Goal: Entertainment & Leisure: Consume media (video, audio)

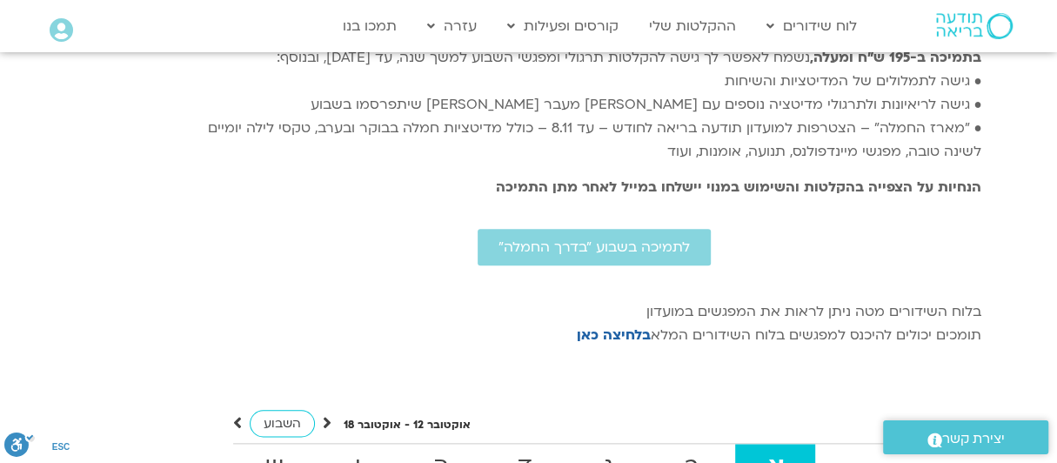
scroll to position [4844, 0]
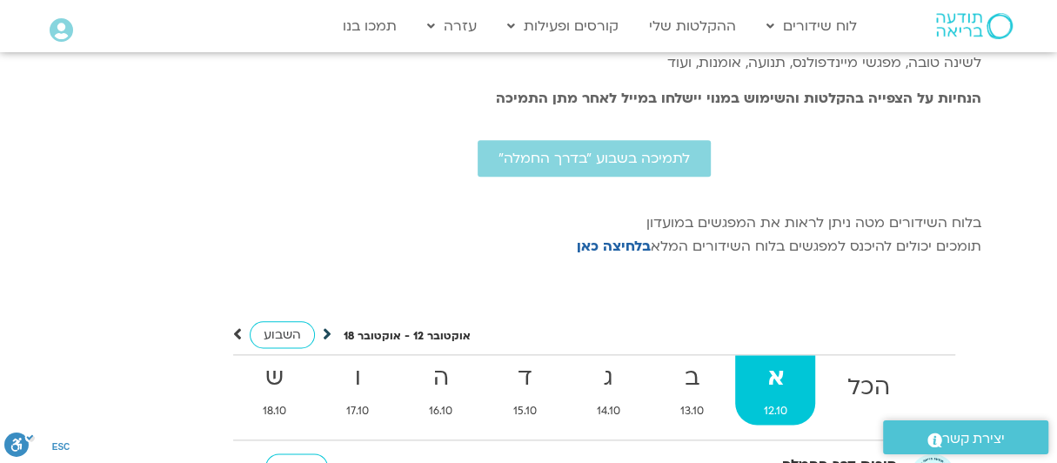
click at [325, 325] on icon at bounding box center [327, 333] width 9 height 17
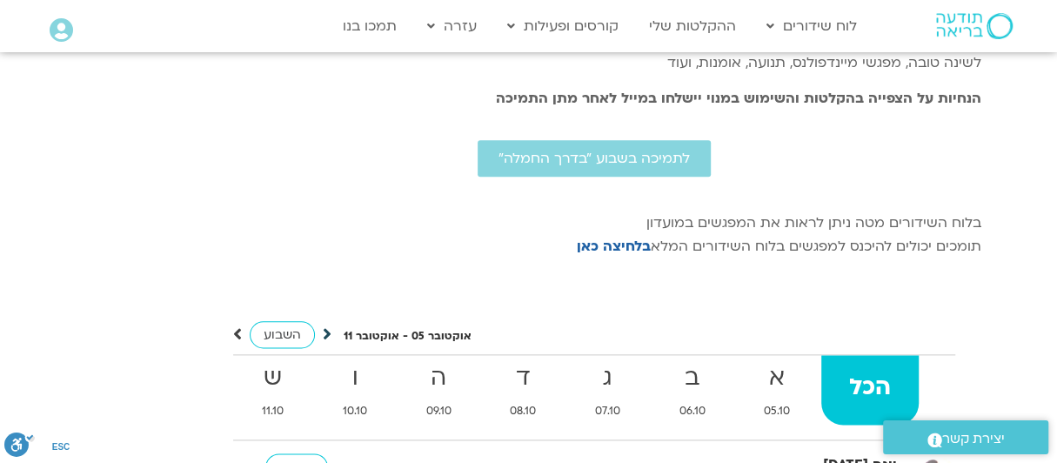
click at [326, 325] on icon at bounding box center [327, 333] width 9 height 17
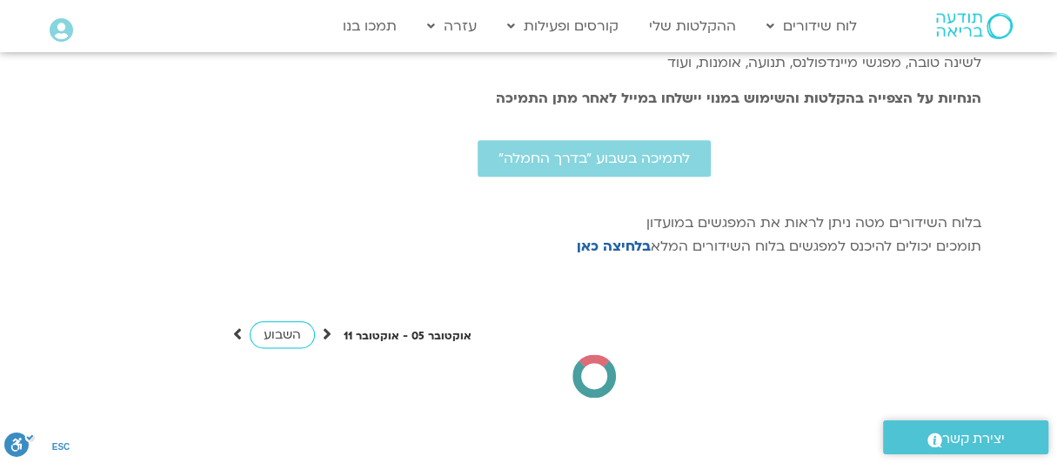
click at [279, 289] on div "אוקטובר 05 - אוקטובר 11 השבוע להציג אירועים שפתוחים עבורי הכל א 05.10 ב 06.10 ג…" at bounding box center [594, 343] width 774 height 109
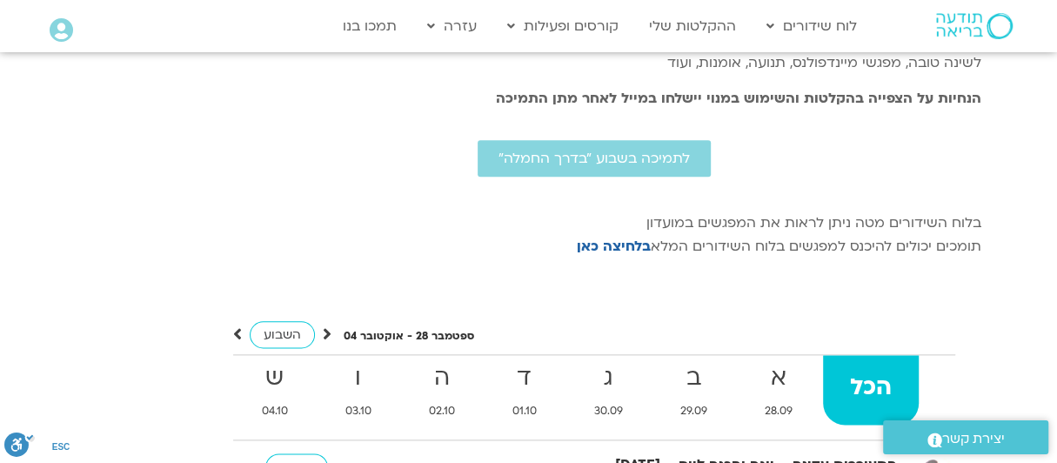
scroll to position [0, 0]
click at [233, 325] on icon at bounding box center [237, 333] width 9 height 17
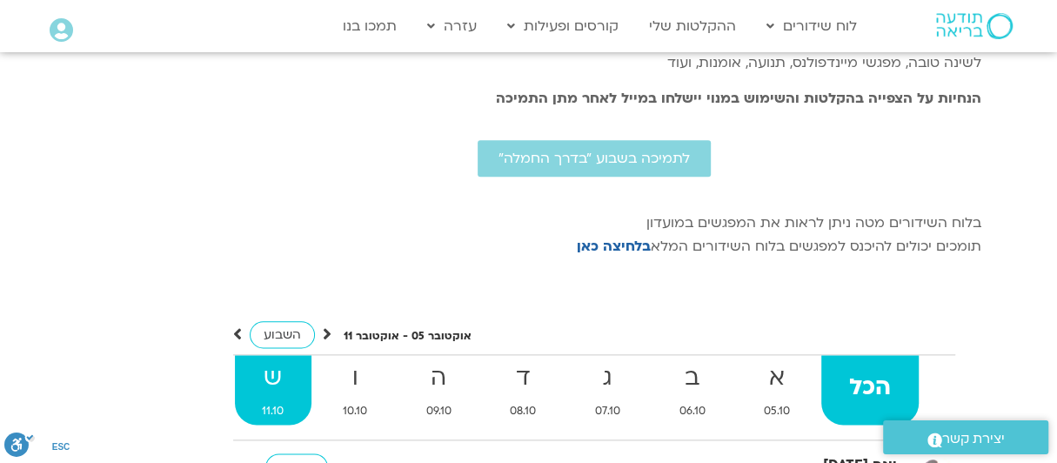
click at [269, 359] on strong "ש" at bounding box center [273, 378] width 77 height 39
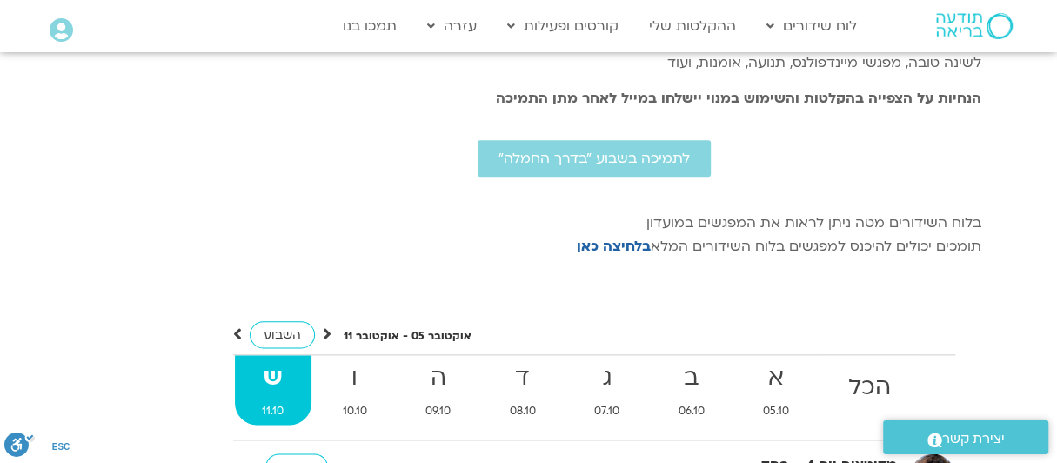
click at [272, 359] on strong "ש" at bounding box center [273, 378] width 77 height 39
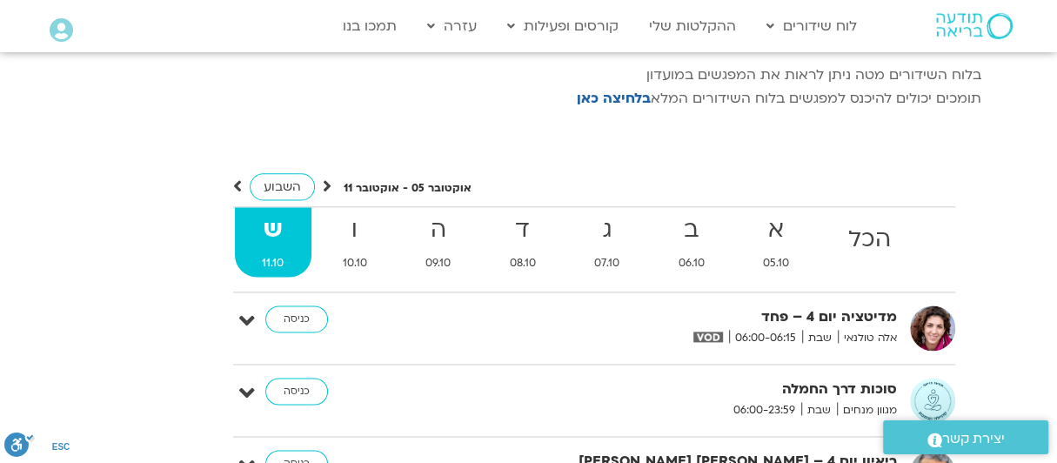
scroll to position [5018, 0]
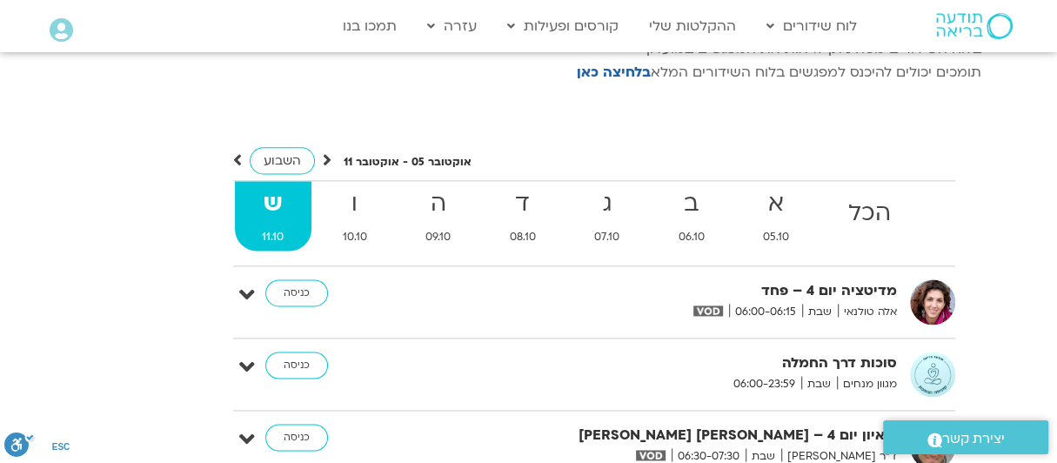
click at [231, 120] on div "אוקטובר 05 - אוקטובר 11 השבוע להציג אירועים שפתוחים עבורי הכל א 05.10 ב 06.10 ג…" at bounding box center [594, 457] width 774 height 685
click at [240, 151] on icon at bounding box center [237, 159] width 9 height 17
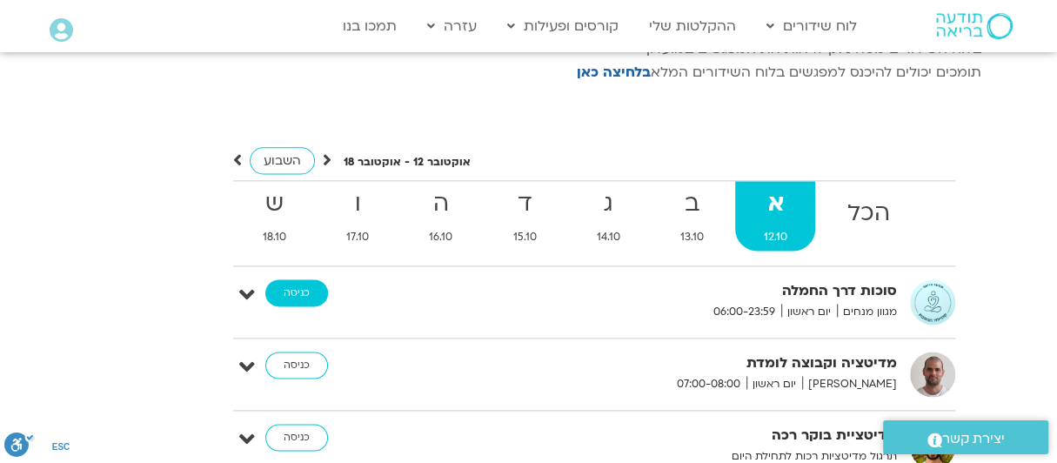
click at [295, 279] on link "כניסה" at bounding box center [296, 293] width 63 height 28
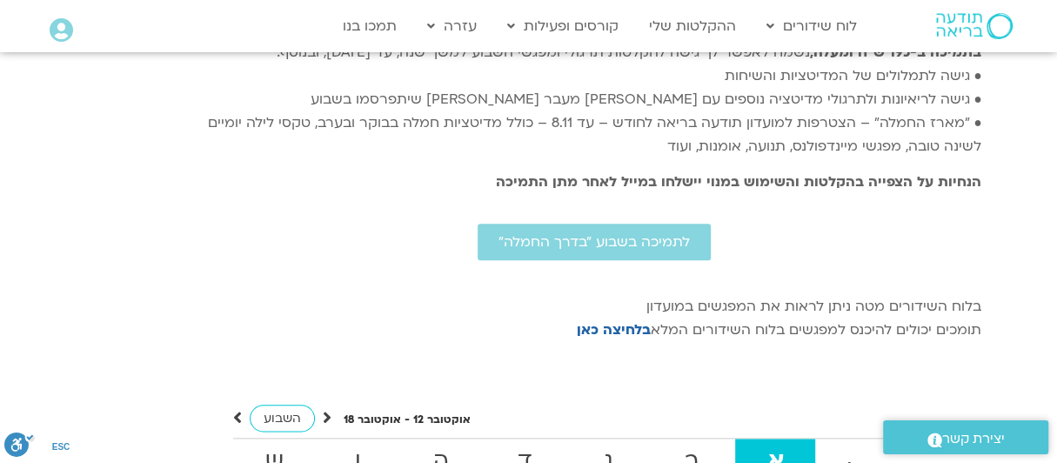
scroll to position [5018, 0]
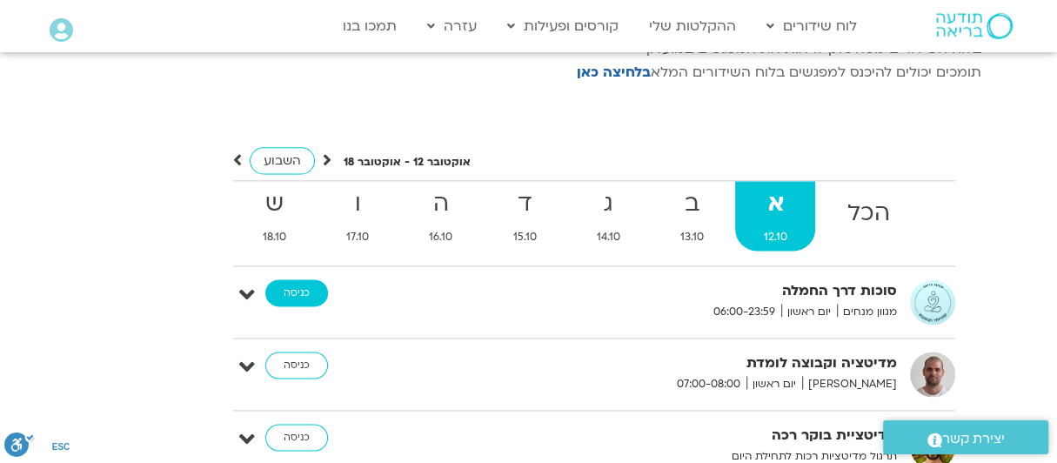
click at [284, 279] on link "כניסה" at bounding box center [296, 293] width 63 height 28
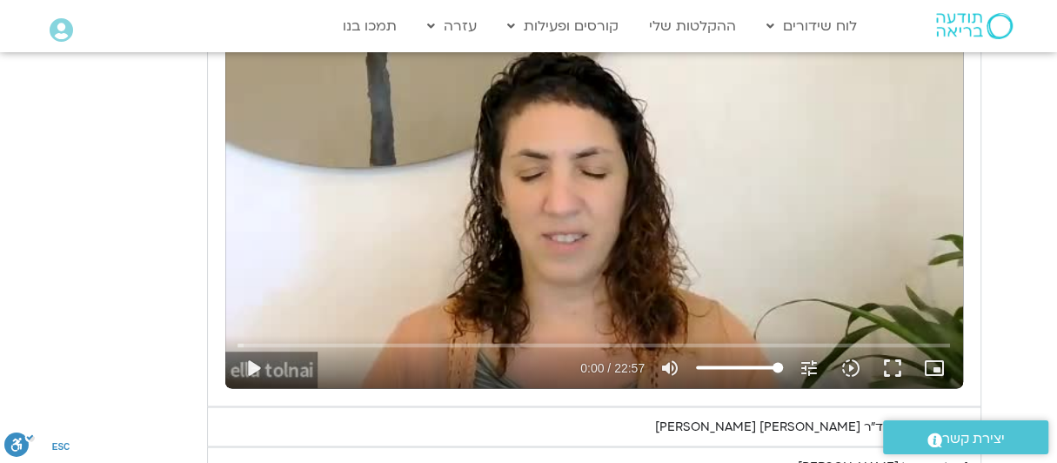
scroll to position [1653, 0]
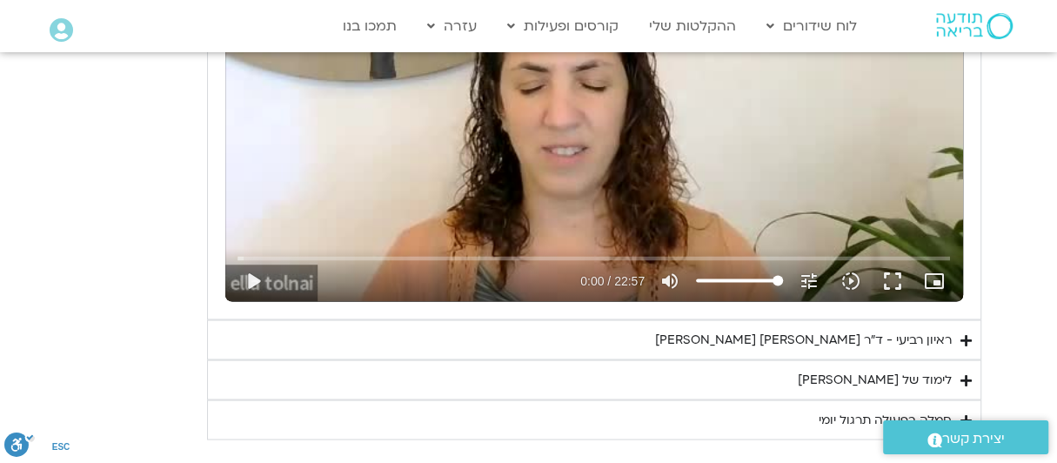
click at [818, 329] on div "ראיון רביעי - ד"ר [PERSON_NAME] [PERSON_NAME]" at bounding box center [803, 339] width 297 height 21
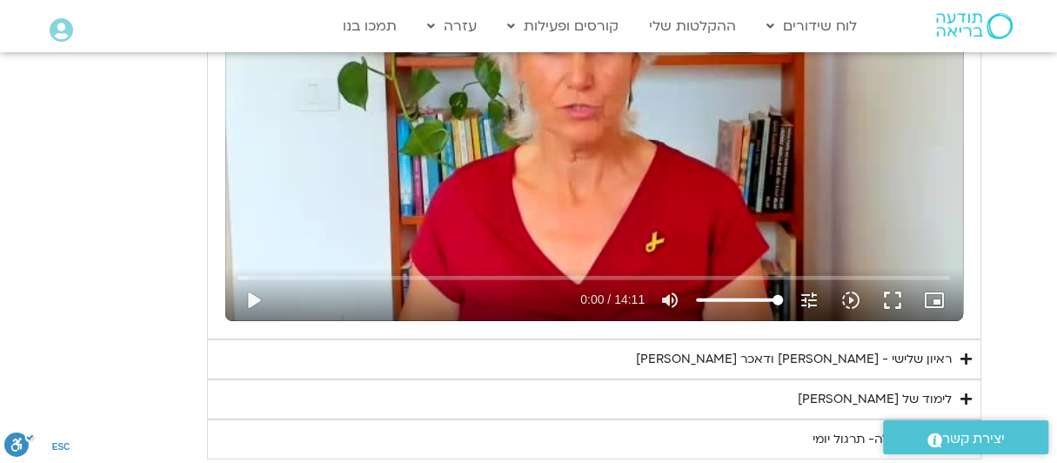
scroll to position [2871, 0]
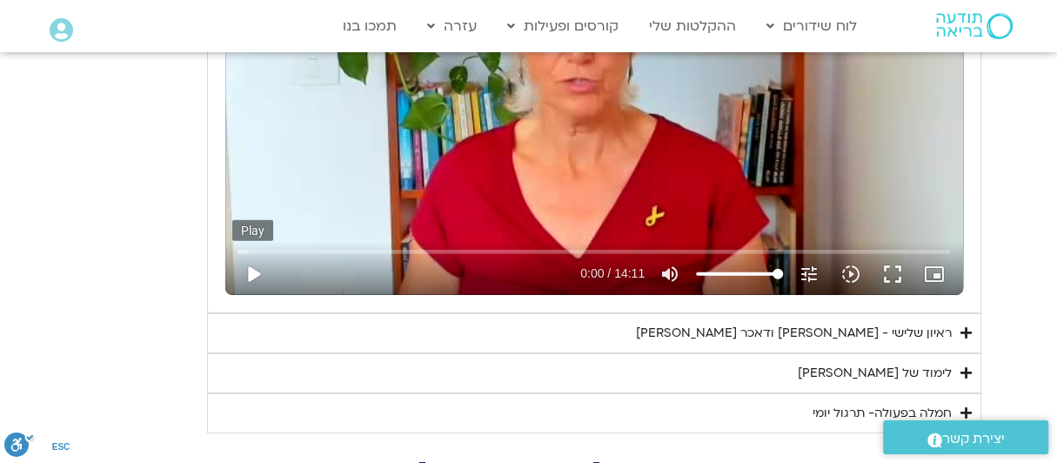
click at [256, 260] on button "play_arrow" at bounding box center [253, 274] width 42 height 42
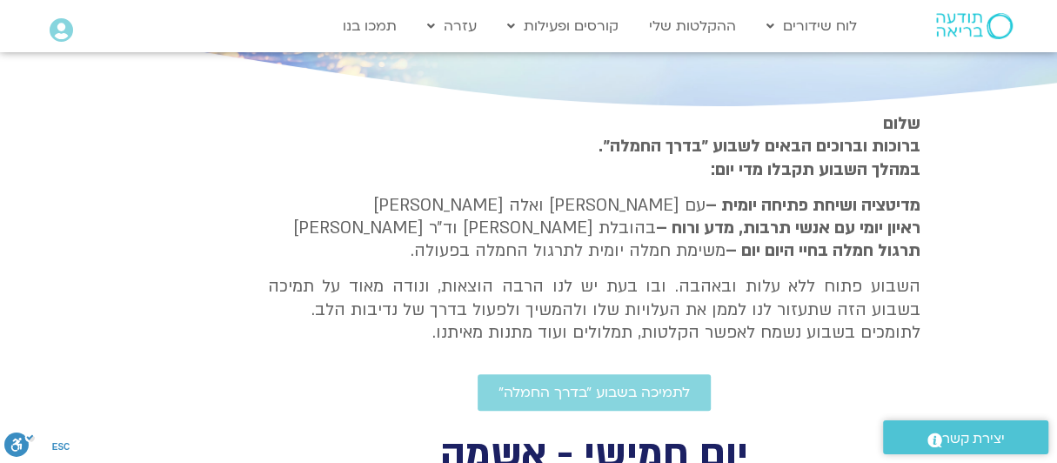
scroll to position [0, 0]
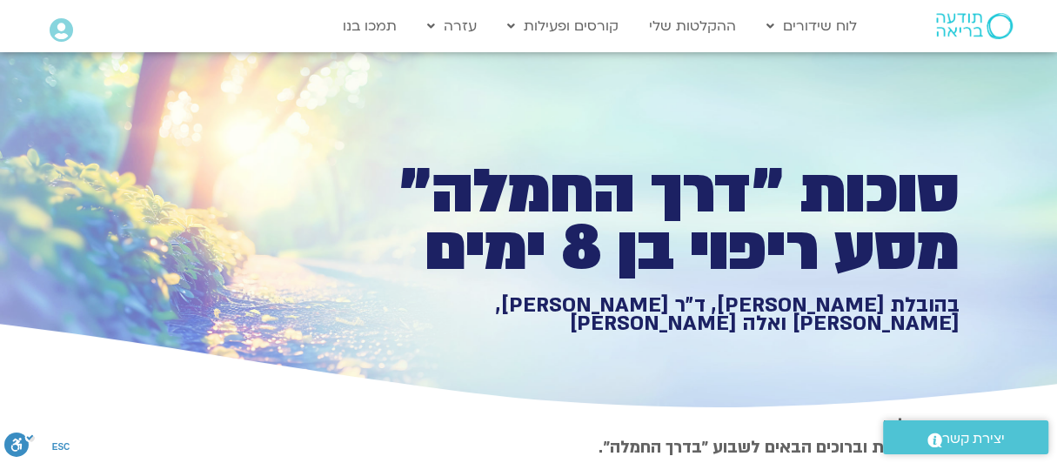
click at [1047, 346] on icon at bounding box center [528, 353] width 3173 height 124
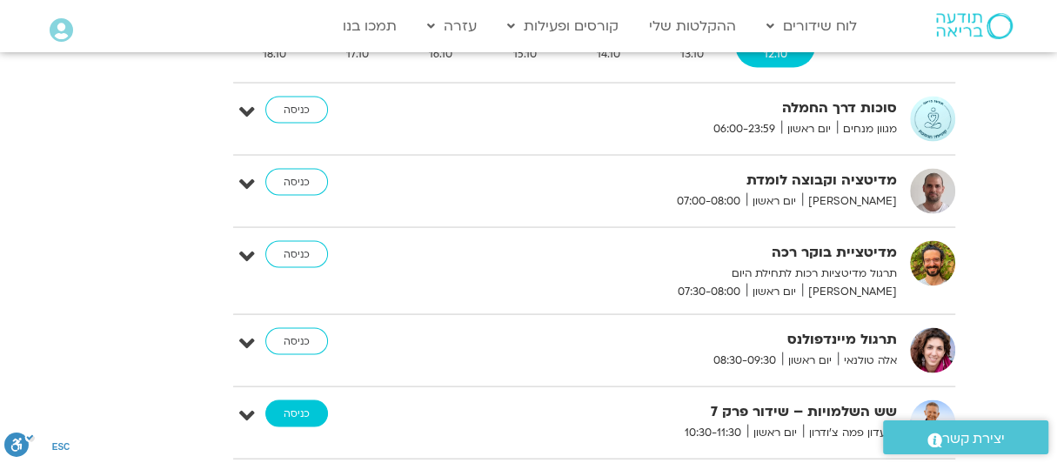
scroll to position [5732, 0]
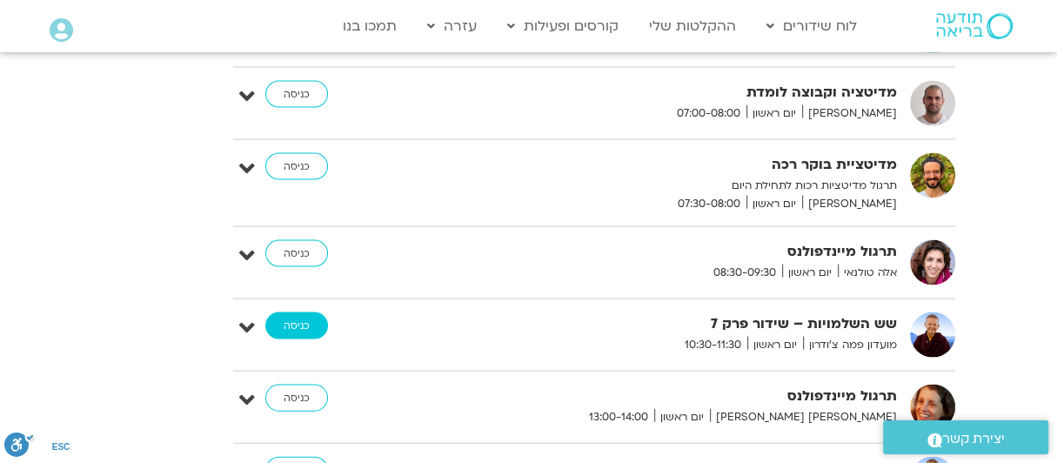
click at [298, 312] on link "כניסה" at bounding box center [296, 326] width 63 height 28
type input "851.4"
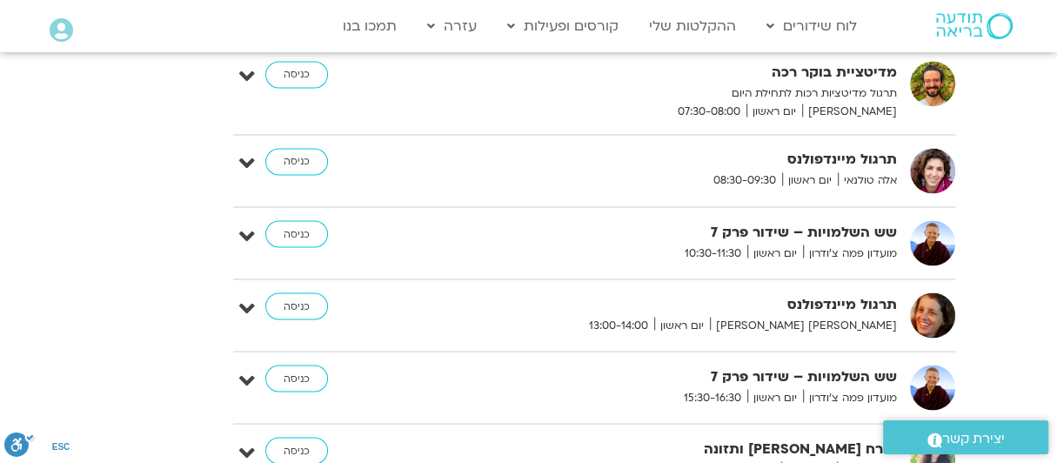
scroll to position [5540, 0]
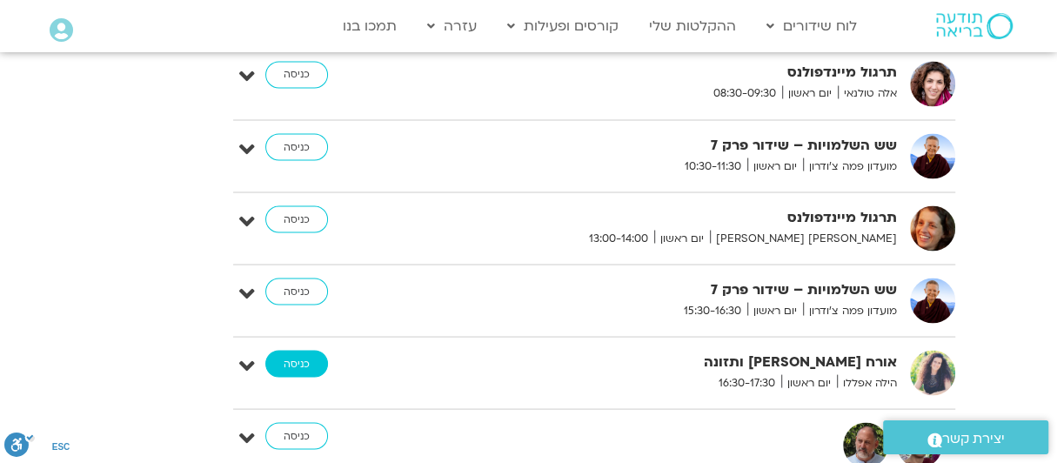
click at [305, 350] on link "כניסה" at bounding box center [296, 364] width 63 height 28
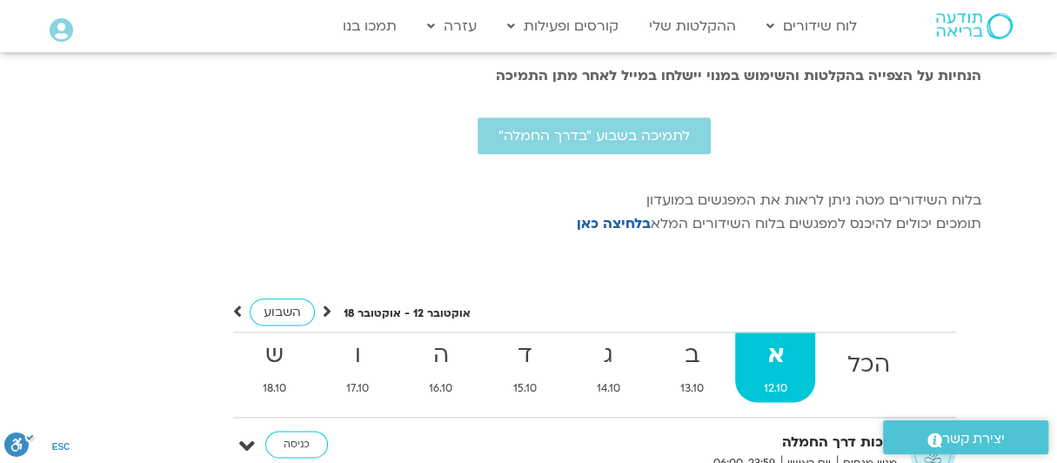
scroll to position [4844, 0]
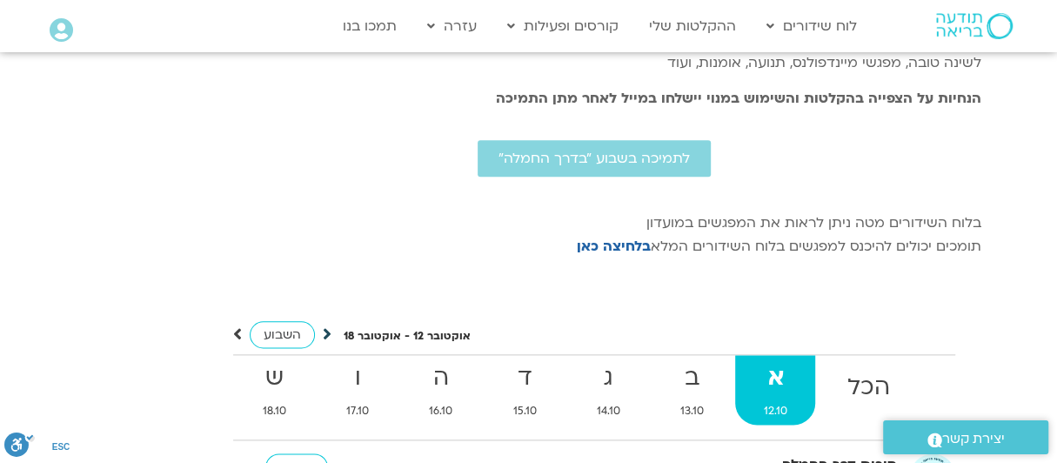
click at [326, 325] on icon at bounding box center [327, 333] width 9 height 17
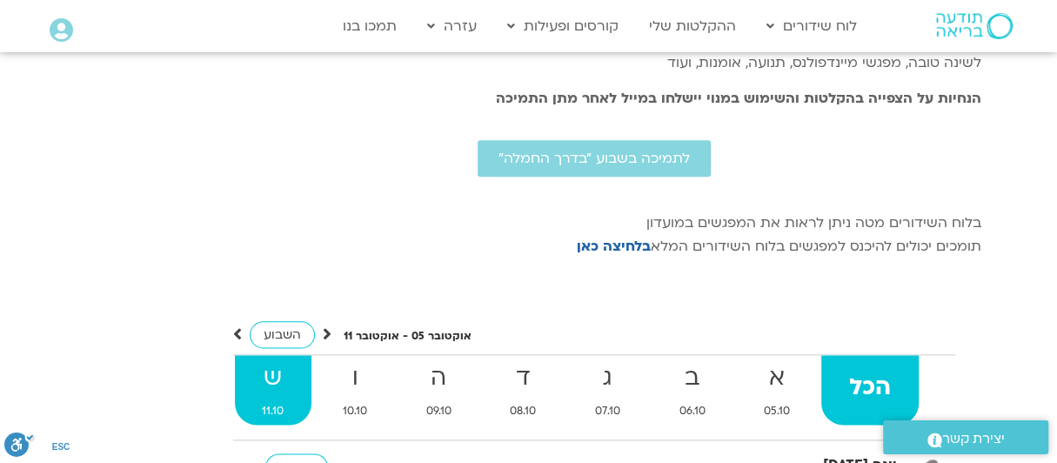
click at [275, 359] on strong "ש" at bounding box center [273, 378] width 77 height 39
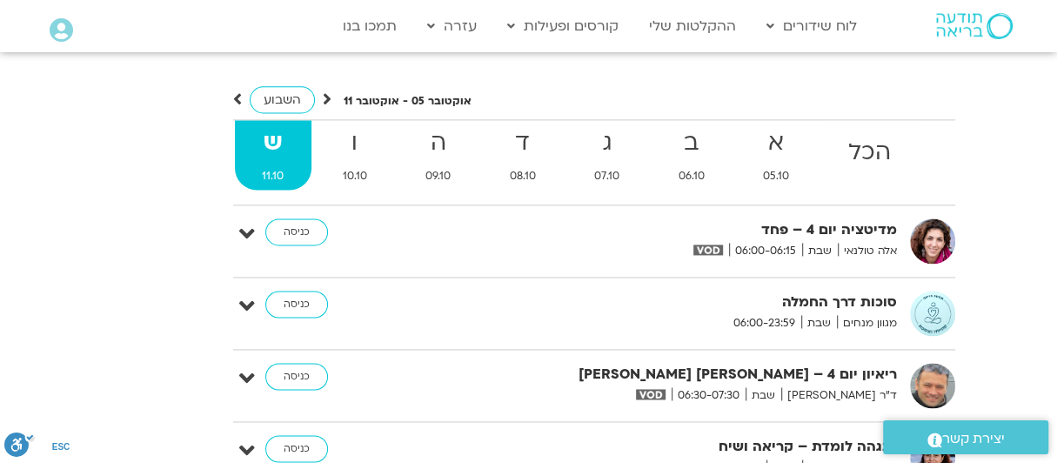
scroll to position [5105, 0]
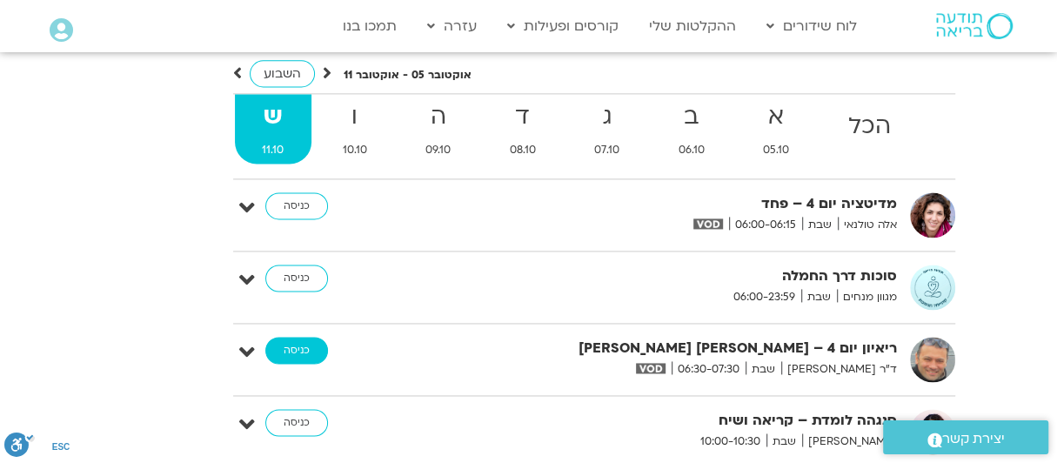
click at [298, 337] on link "כניסה" at bounding box center [296, 351] width 63 height 28
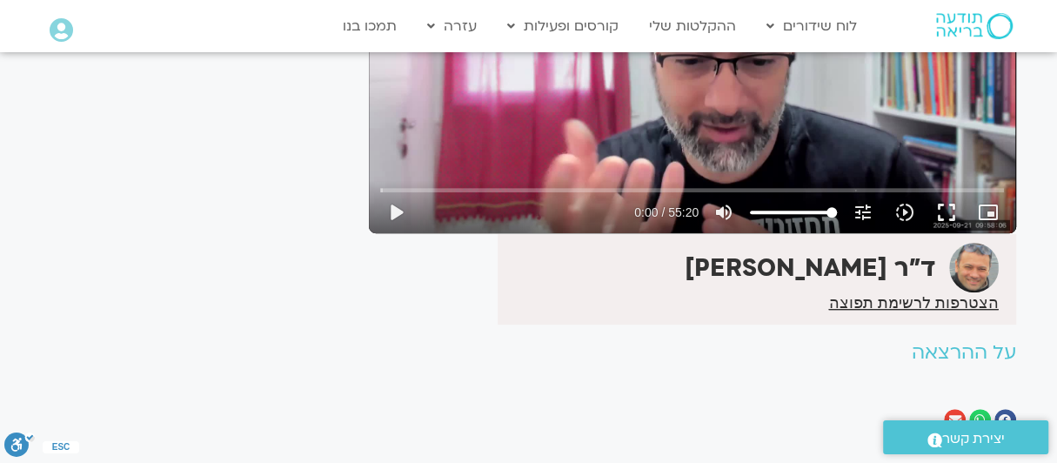
scroll to position [337, 0]
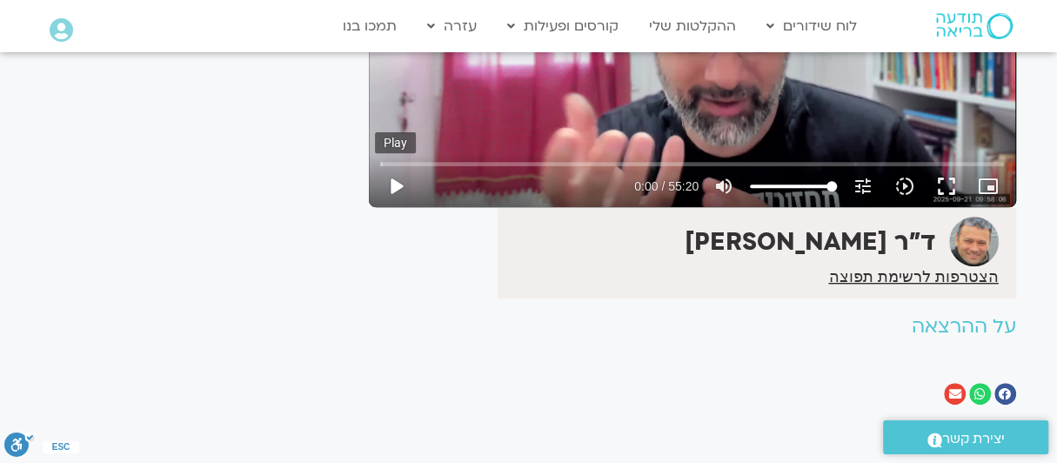
click at [399, 181] on button "play_arrow" at bounding box center [396, 186] width 42 height 42
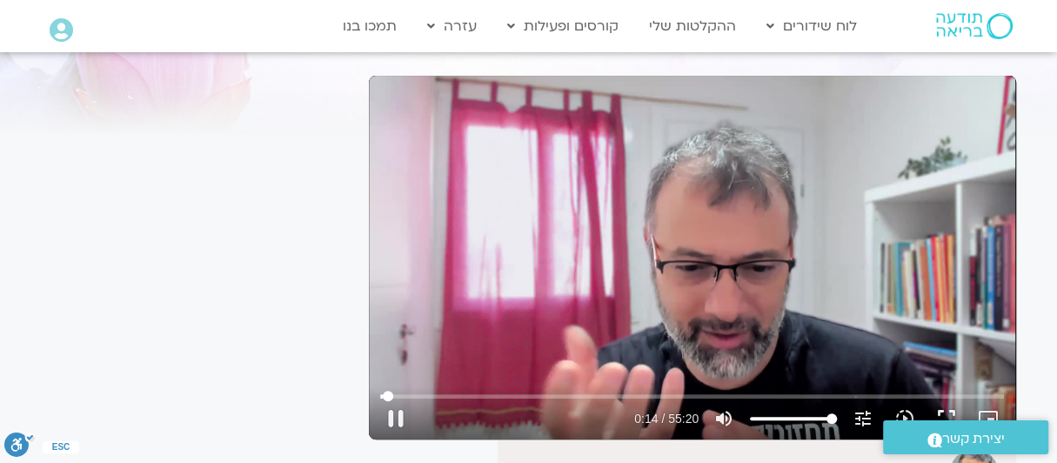
scroll to position [76, 0]
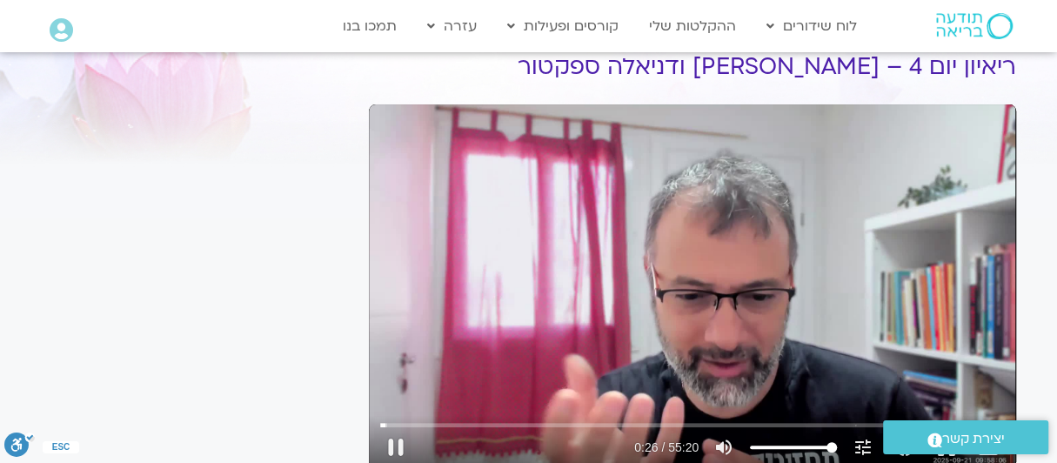
type input "26.157903"
